Goal: Find specific page/section: Find specific page/section

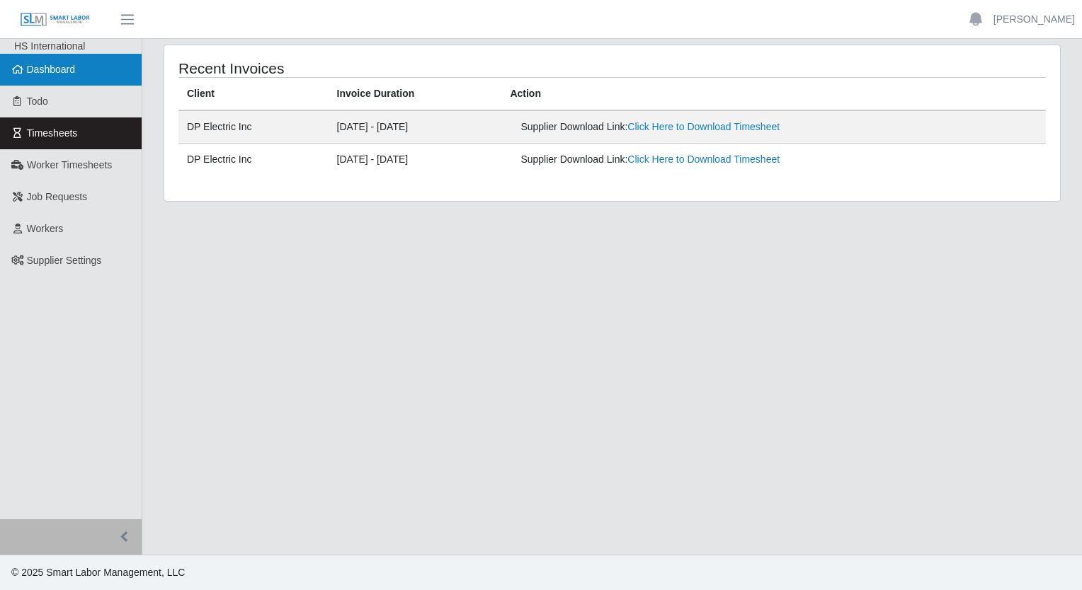
click at [62, 73] on span "Dashboard" at bounding box center [51, 69] width 49 height 11
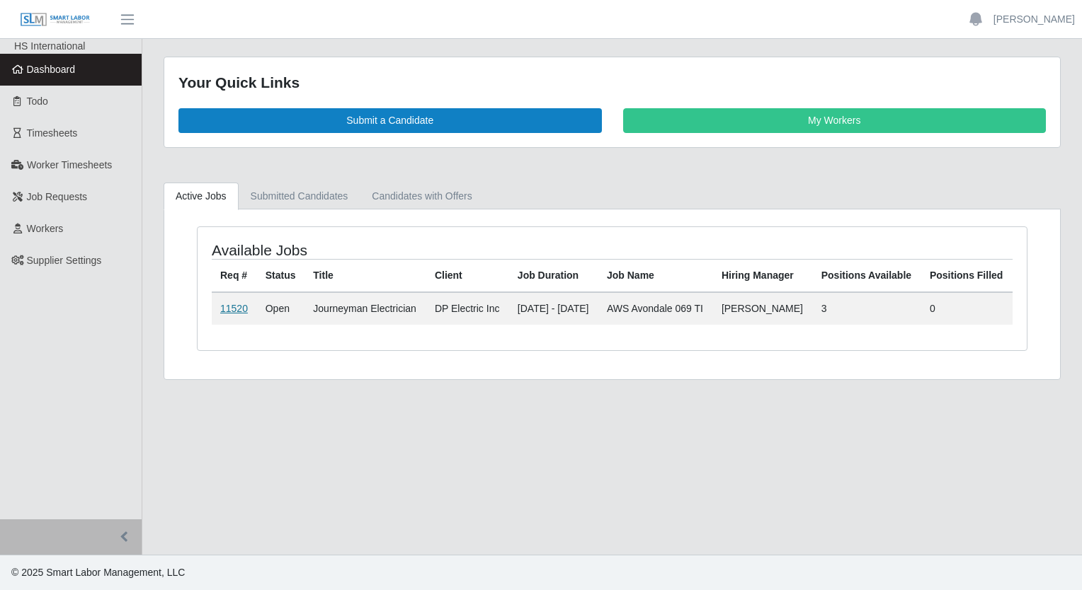
click at [234, 314] on link "11520" at bounding box center [234, 308] width 28 height 11
